Goal: Transaction & Acquisition: Purchase product/service

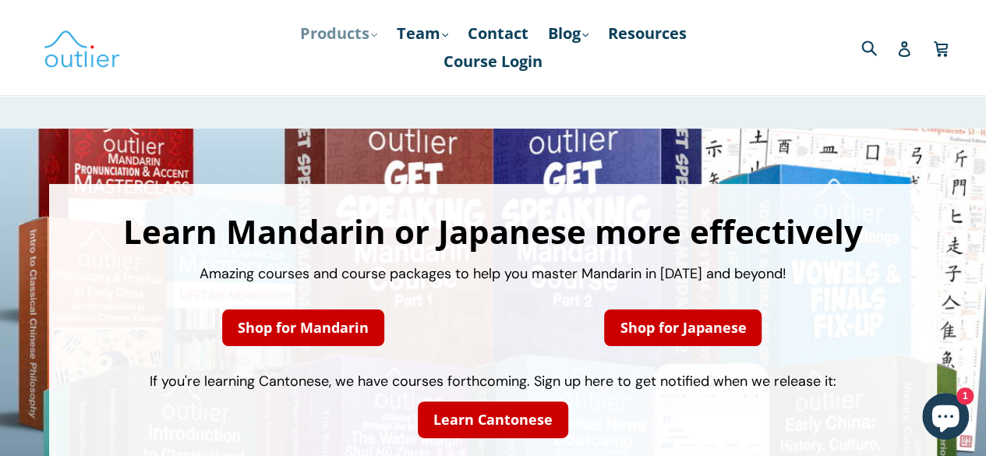
click at [323, 35] on link "Products .cls-1{fill:#231f20} expand" at bounding box center [338, 33] width 93 height 28
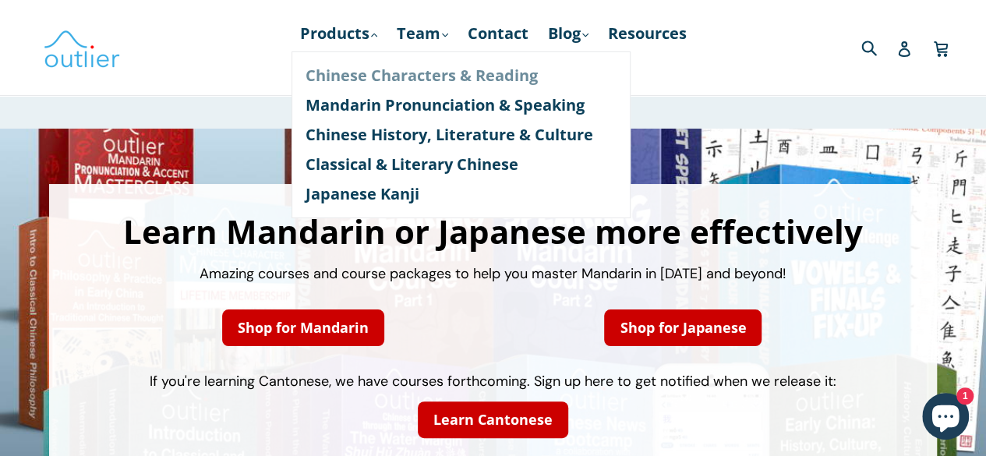
click at [366, 77] on link "Chinese Characters & Reading" at bounding box center [461, 76] width 311 height 30
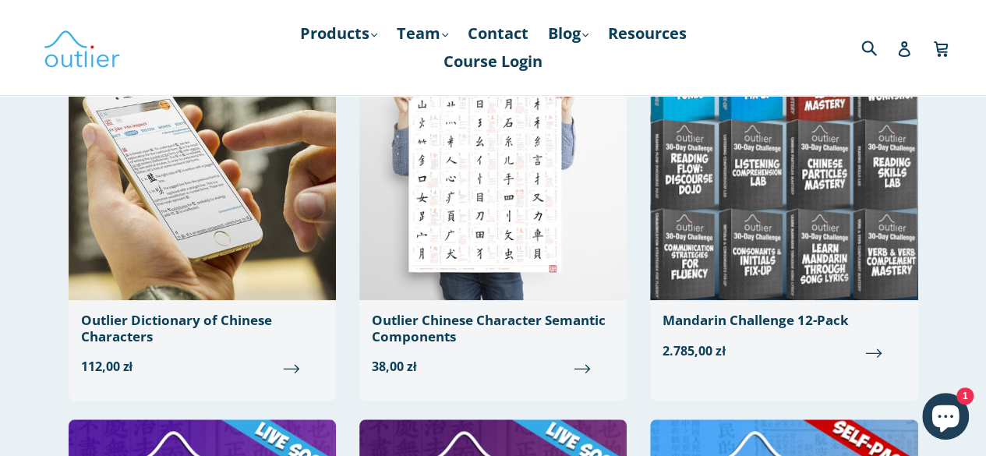
scroll to position [624, 0]
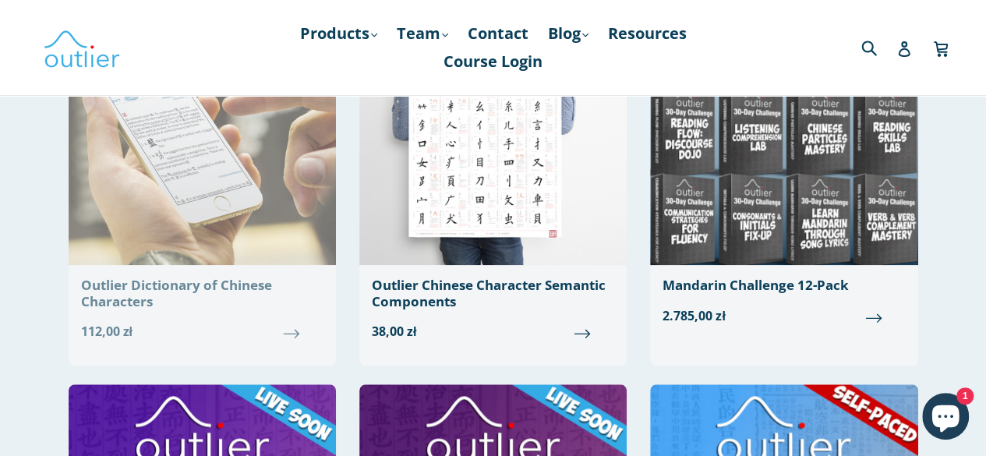
click at [212, 300] on div "Outlier Dictionary of Chinese Characters" at bounding box center [202, 293] width 242 height 32
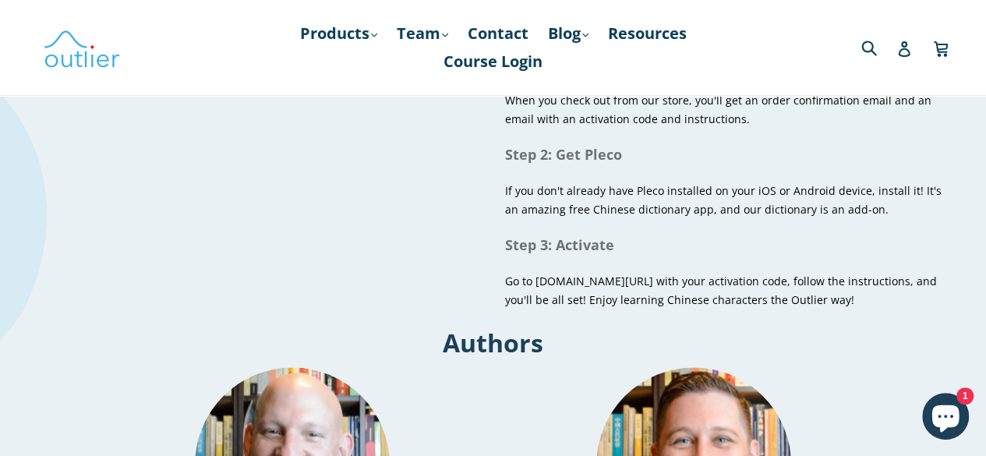
scroll to position [1091, 0]
